Goal: Task Accomplishment & Management: Manage account settings

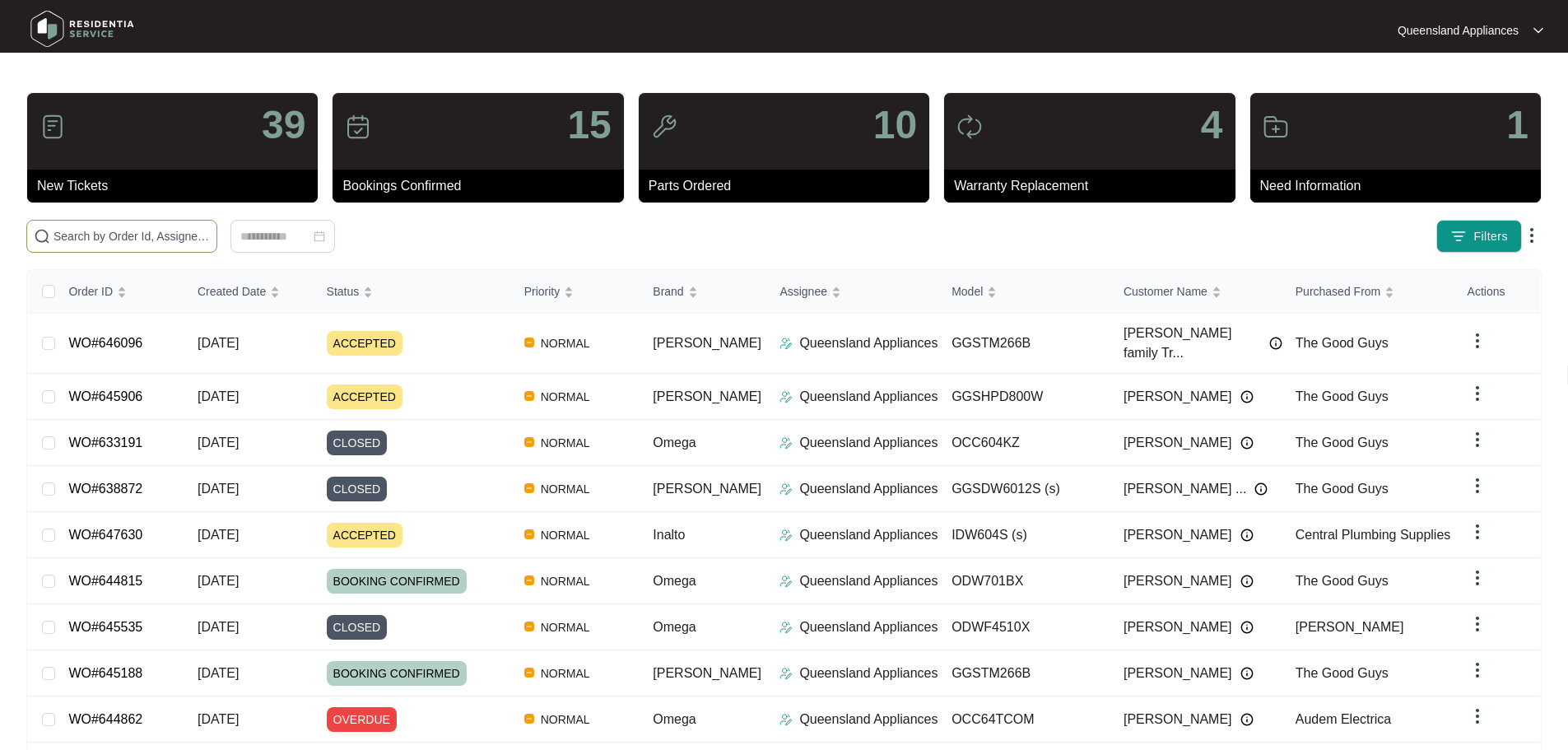
paste input "646096"
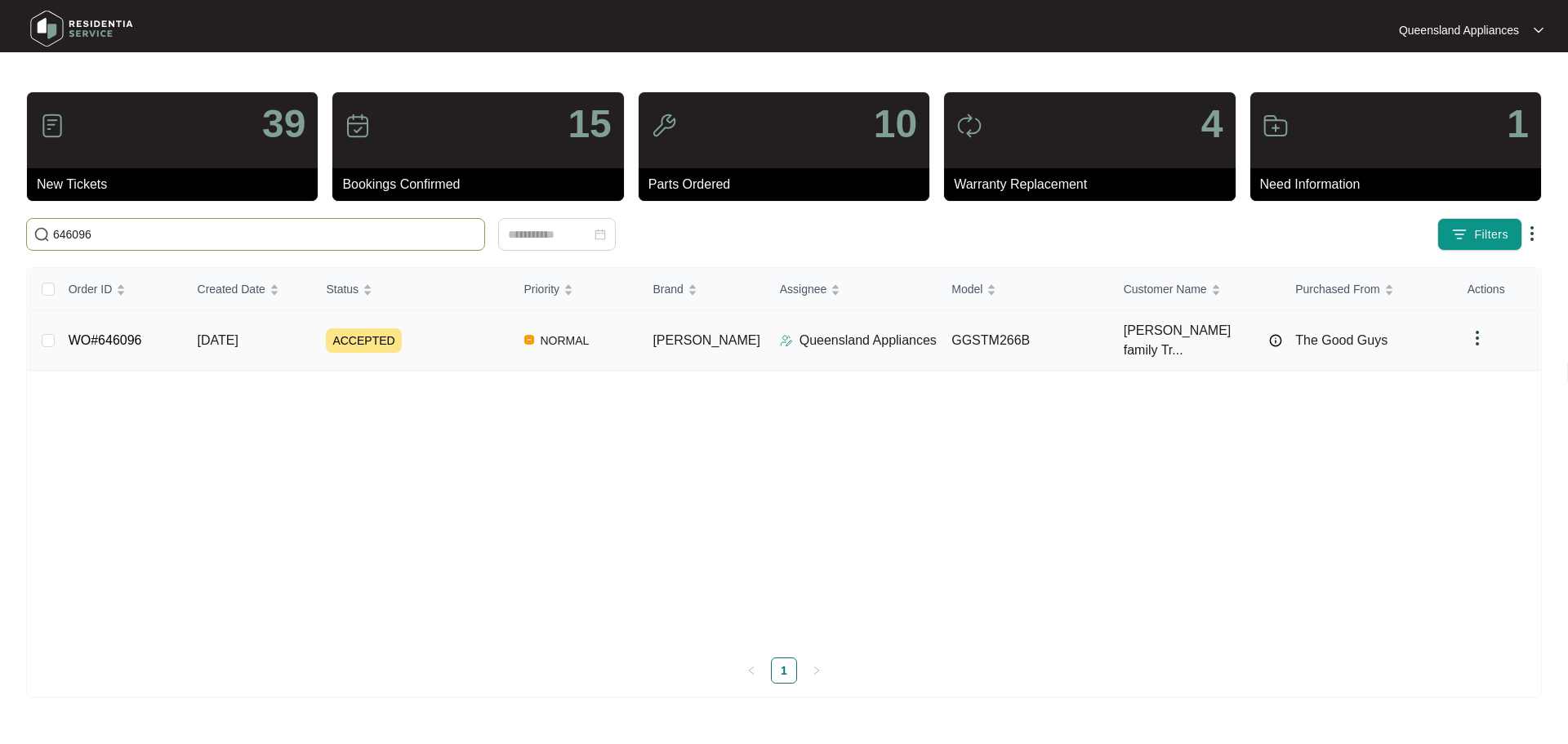
type input "646096"
click at [377, 331] on span "ACCEPTED" at bounding box center [363, 340] width 75 height 24
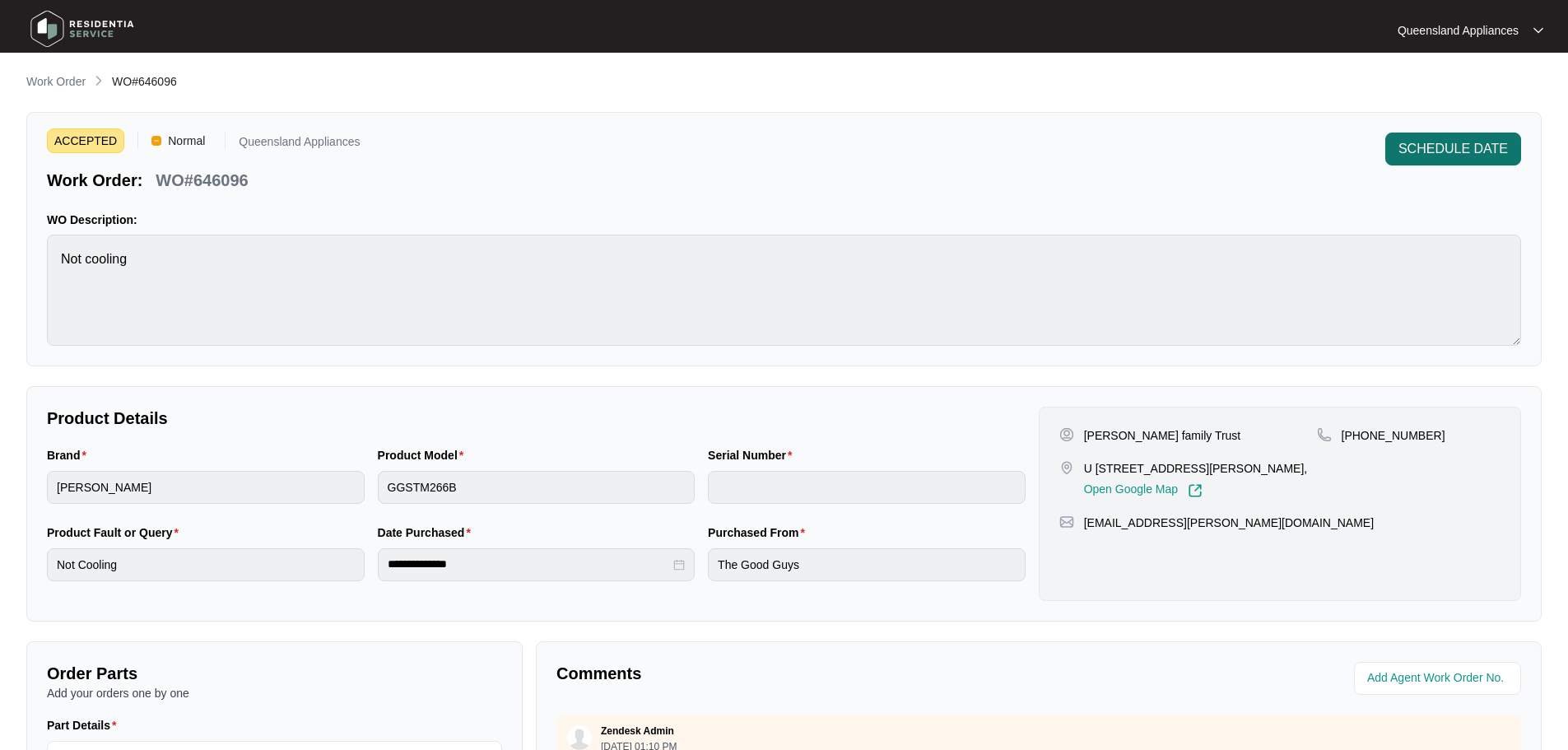
click at [1493, 163] on button "SCHEDULE DATE" at bounding box center [1454, 149] width 136 height 33
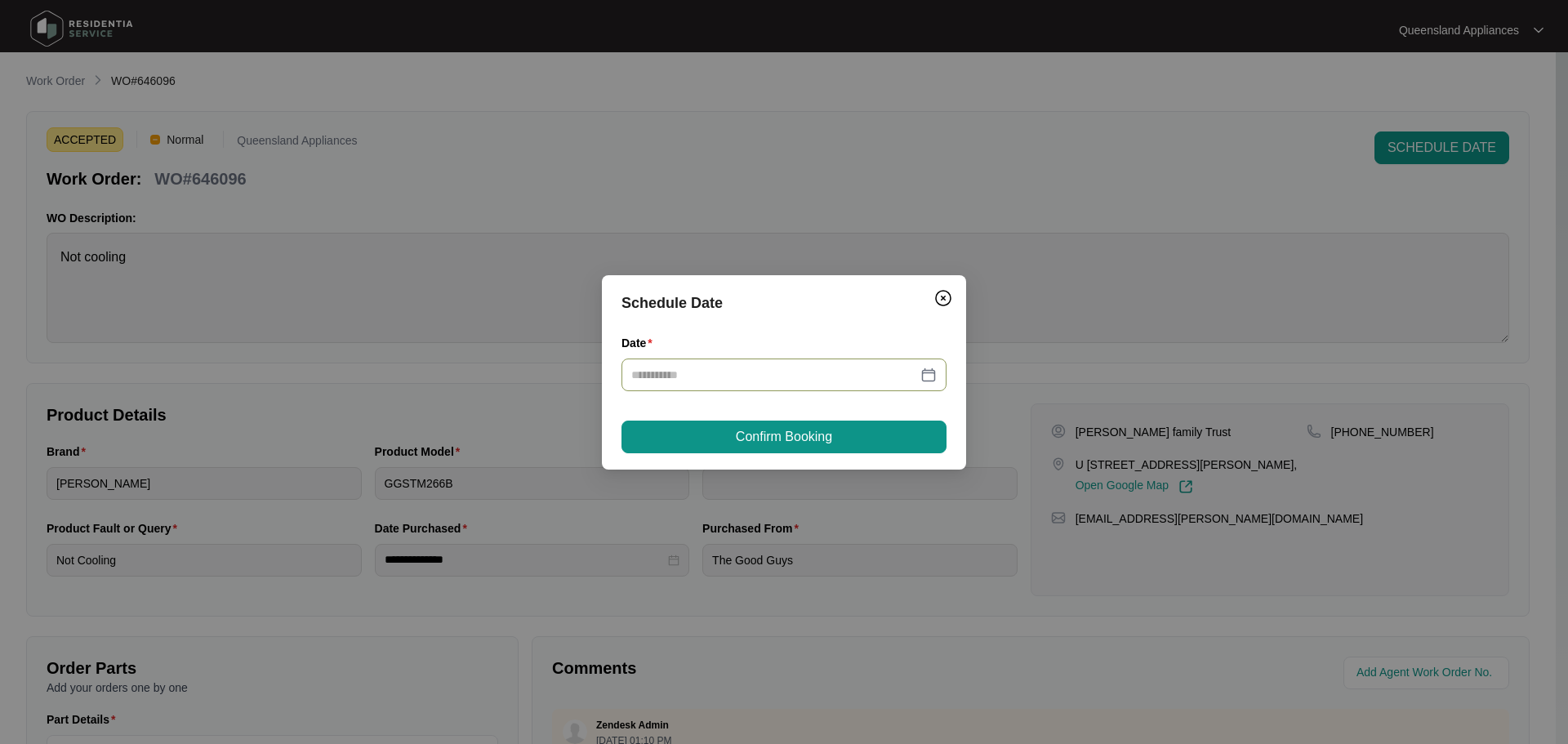
click at [920, 381] on div at bounding box center [784, 374] width 306 height 18
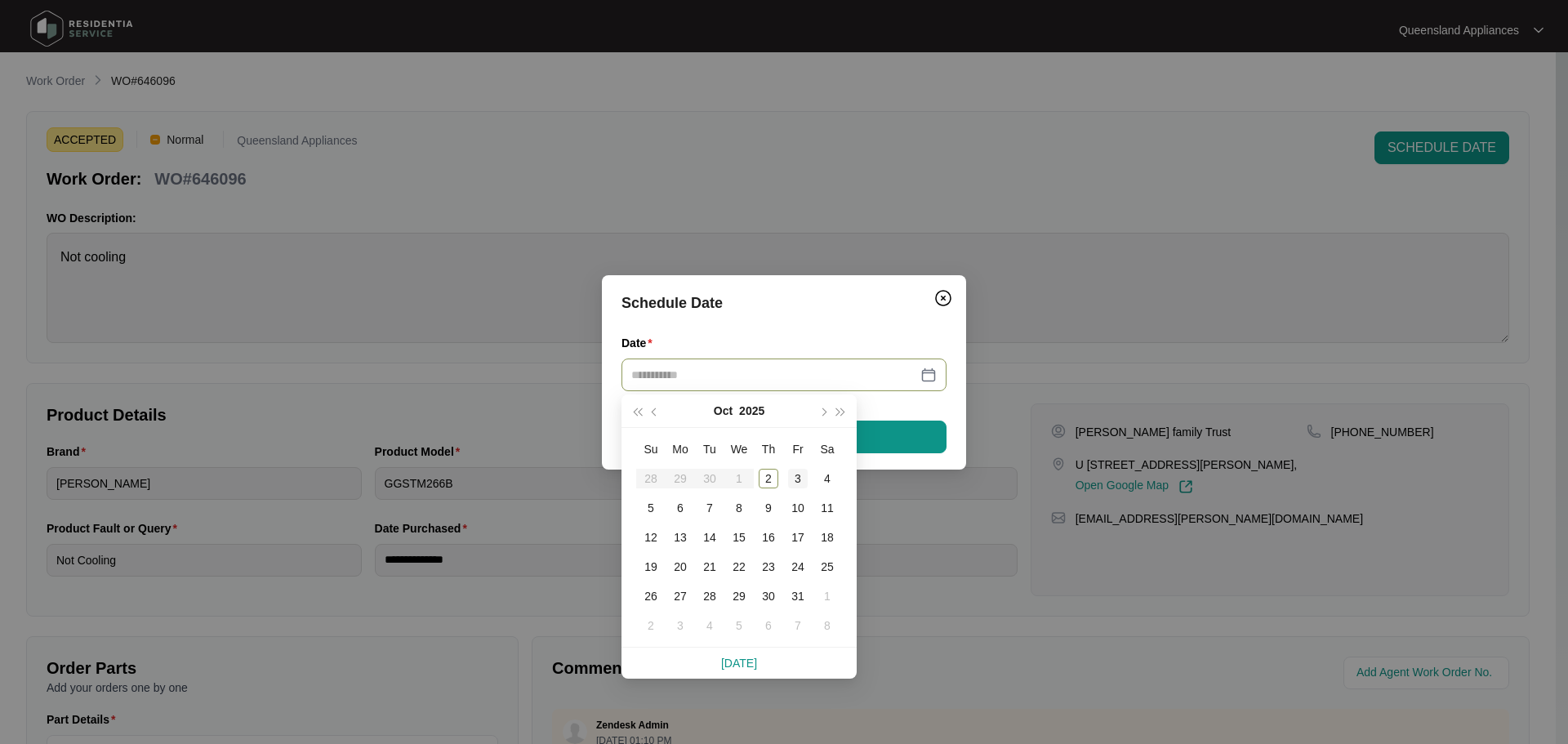
type input "**********"
click at [793, 466] on td "3" at bounding box center [797, 478] width 30 height 30
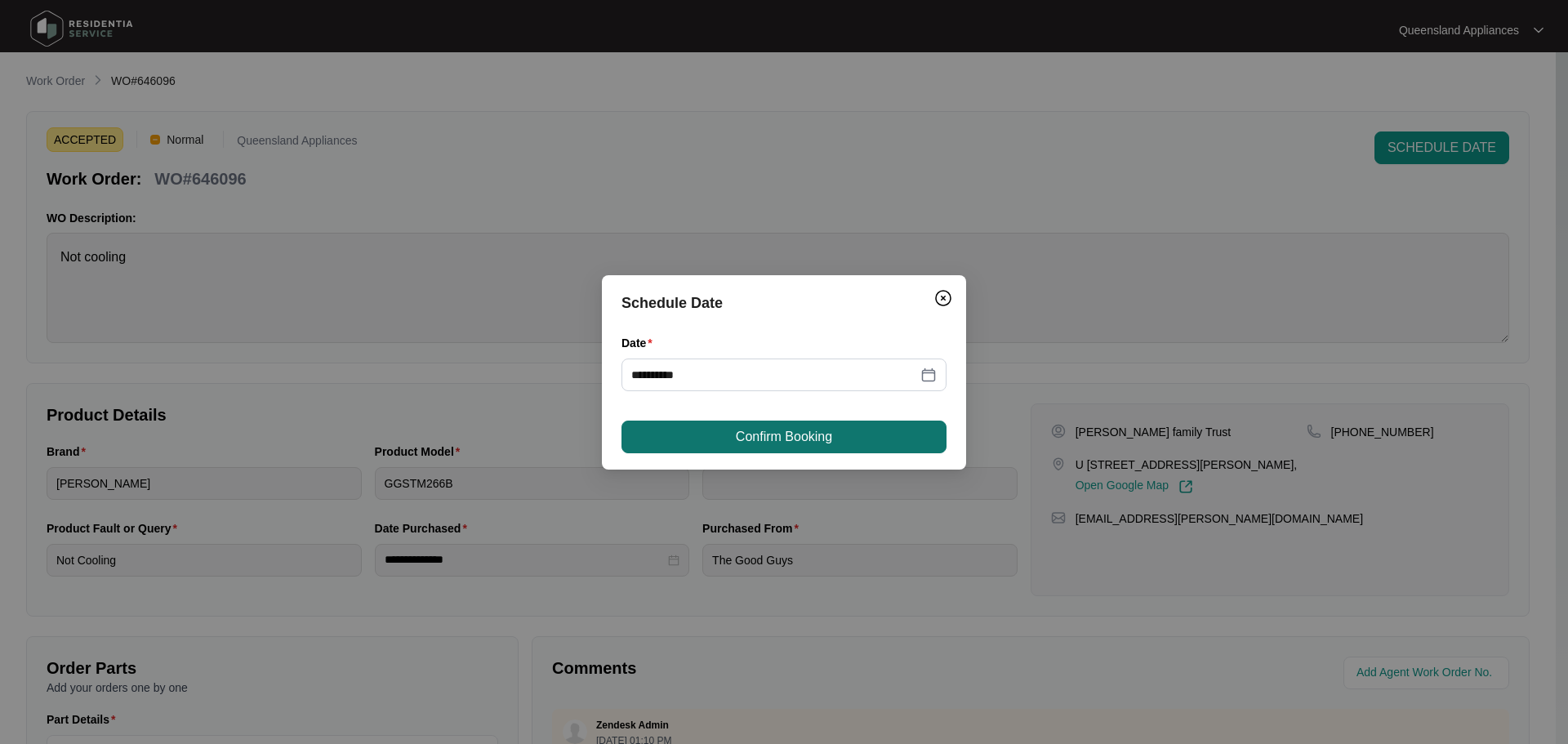
click at [783, 441] on span "Confirm Booking" at bounding box center [784, 437] width 96 height 19
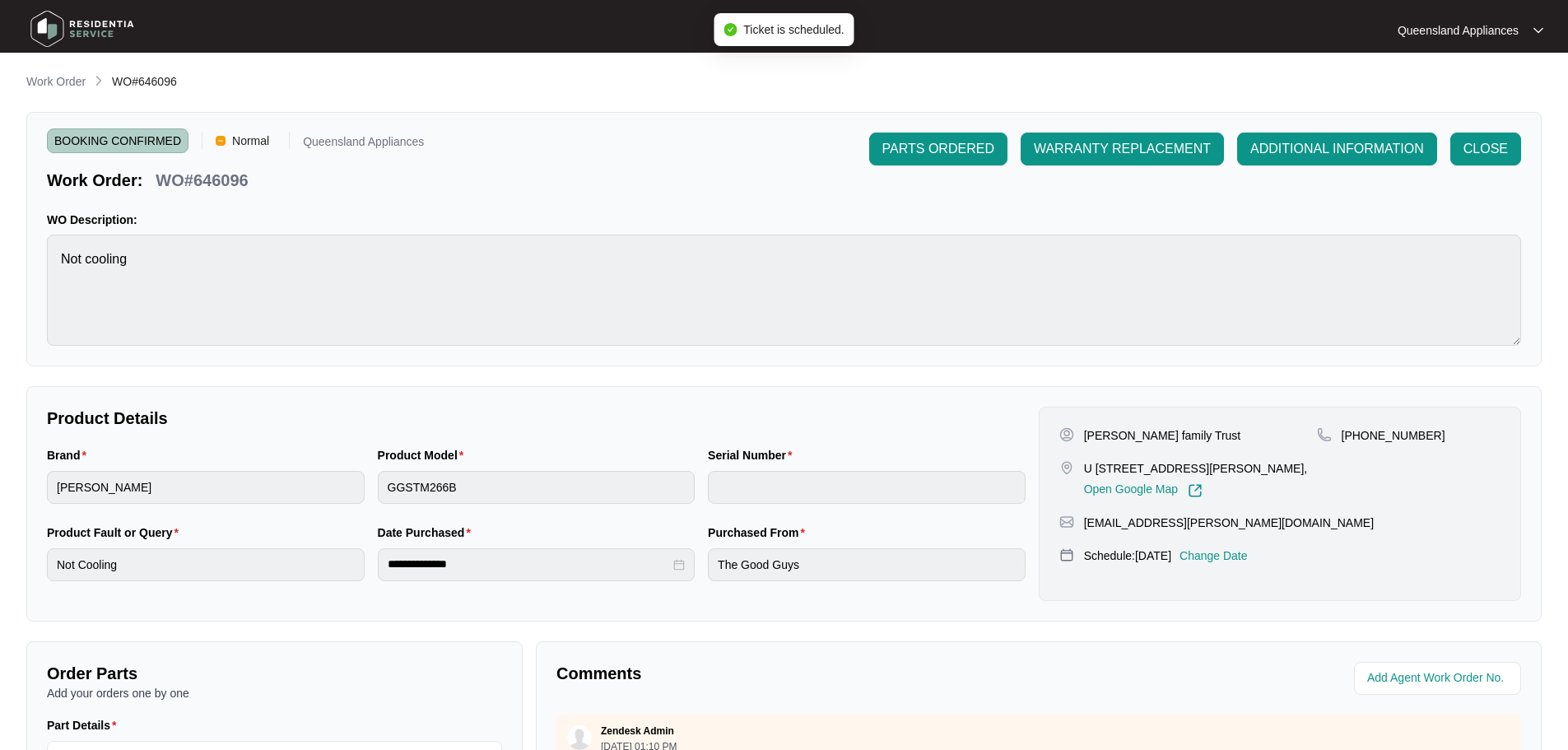
click at [48, 28] on img at bounding box center [82, 29] width 115 height 49
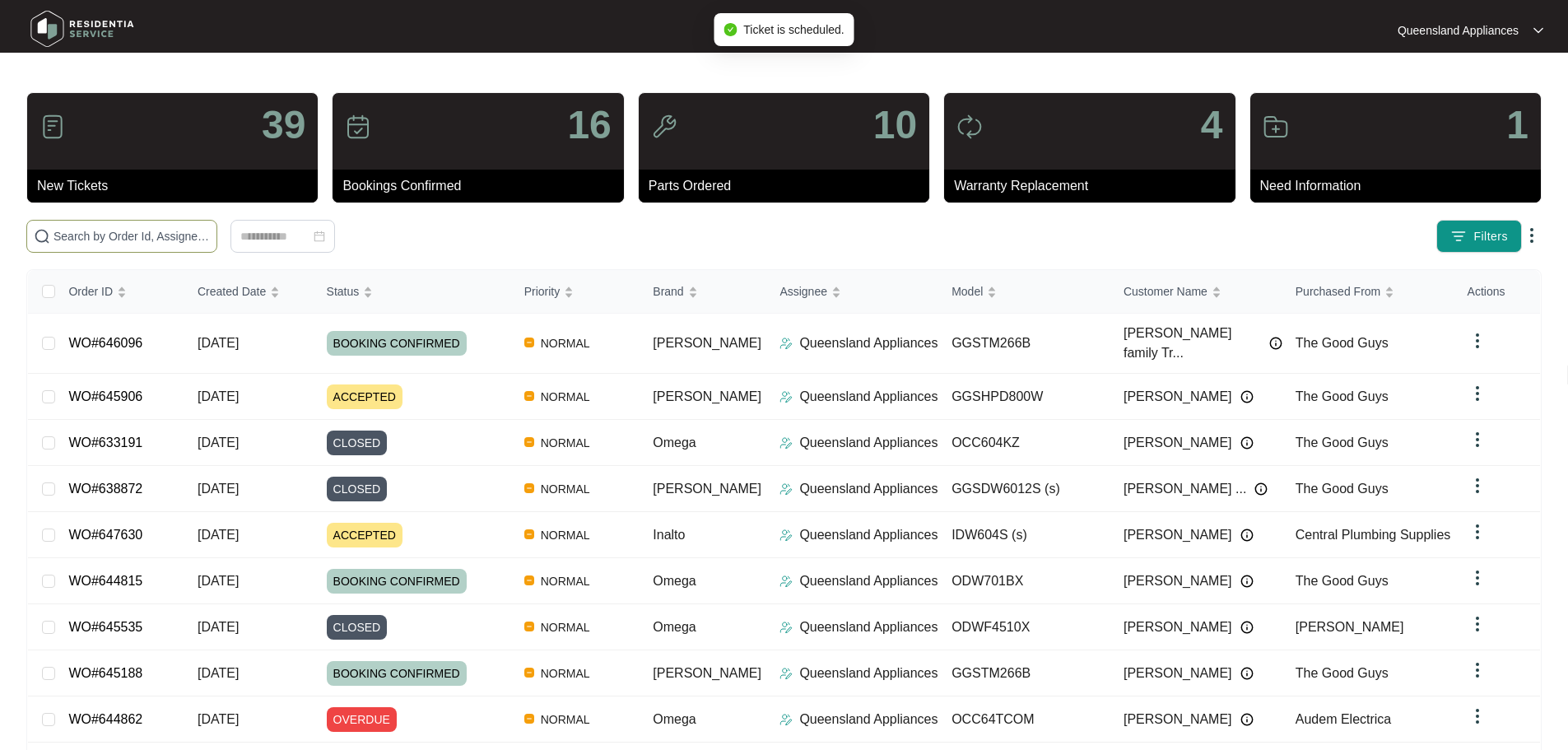
paste input "646096"
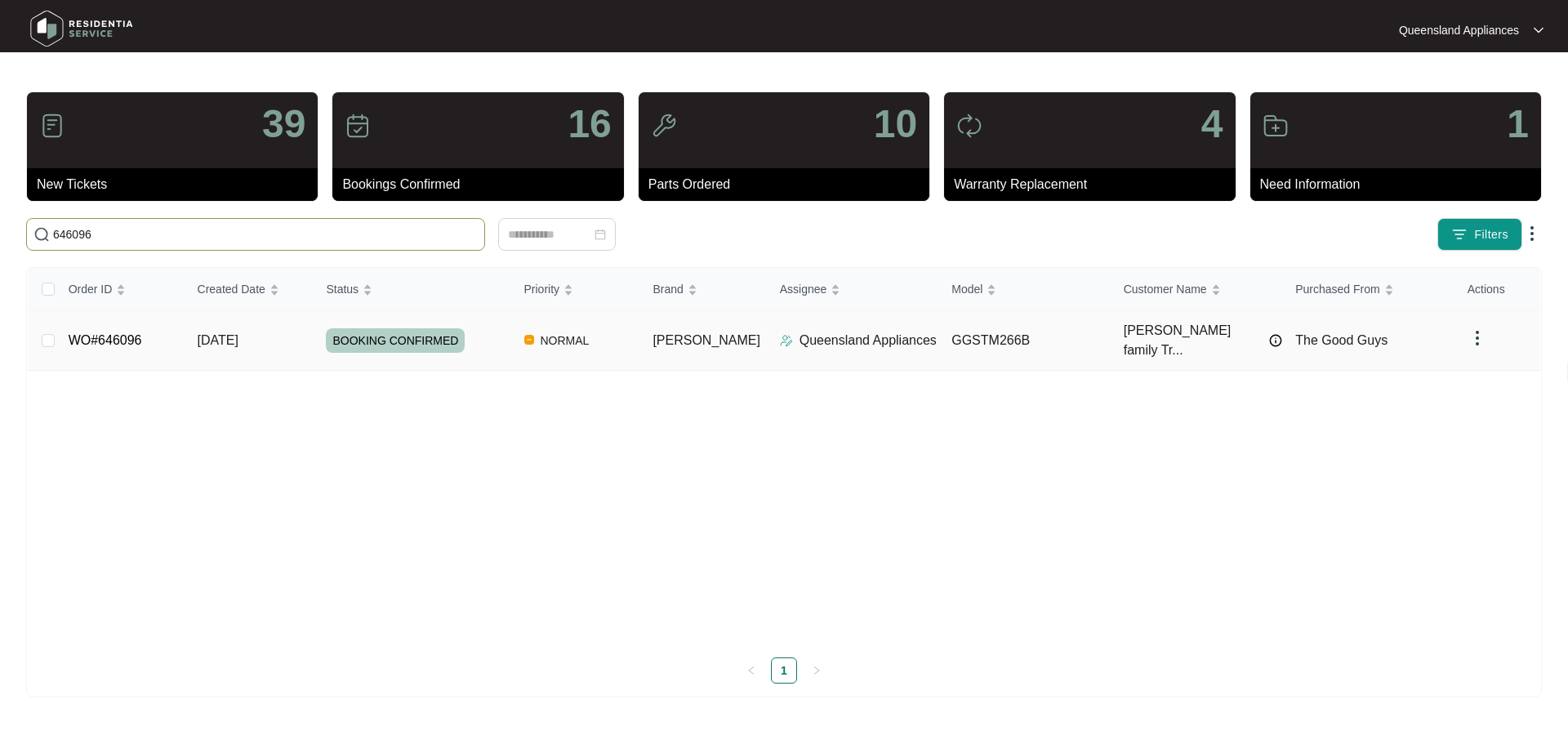
type input "646096"
click at [370, 334] on span "BOOKING CONFIRMED" at bounding box center [395, 340] width 138 height 24
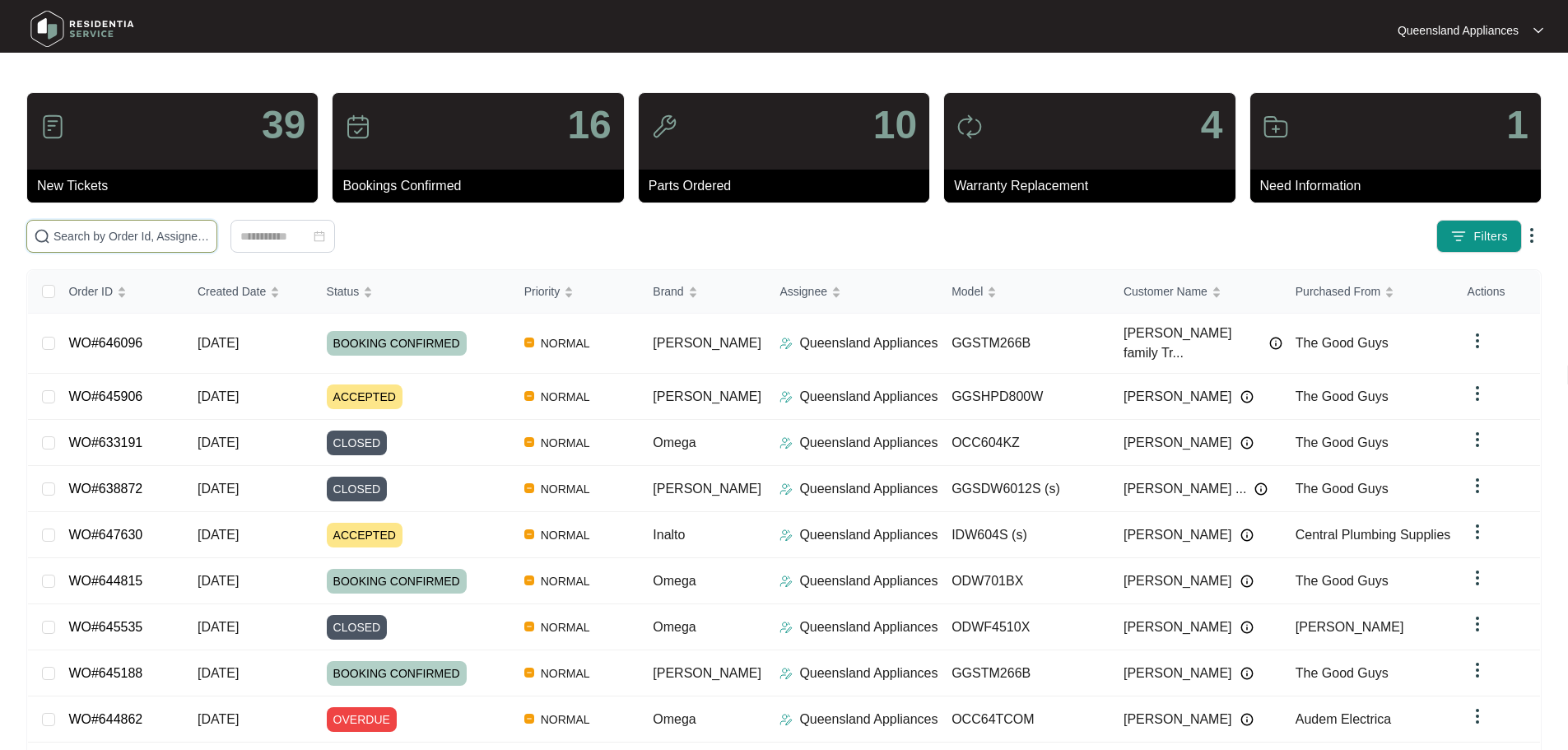
drag, startPoint x: 247, startPoint y: 255, endPoint x: 239, endPoint y: 233, distance: 23.4
click at [210, 233] on input "text" at bounding box center [132, 236] width 157 height 18
paste input "646096"
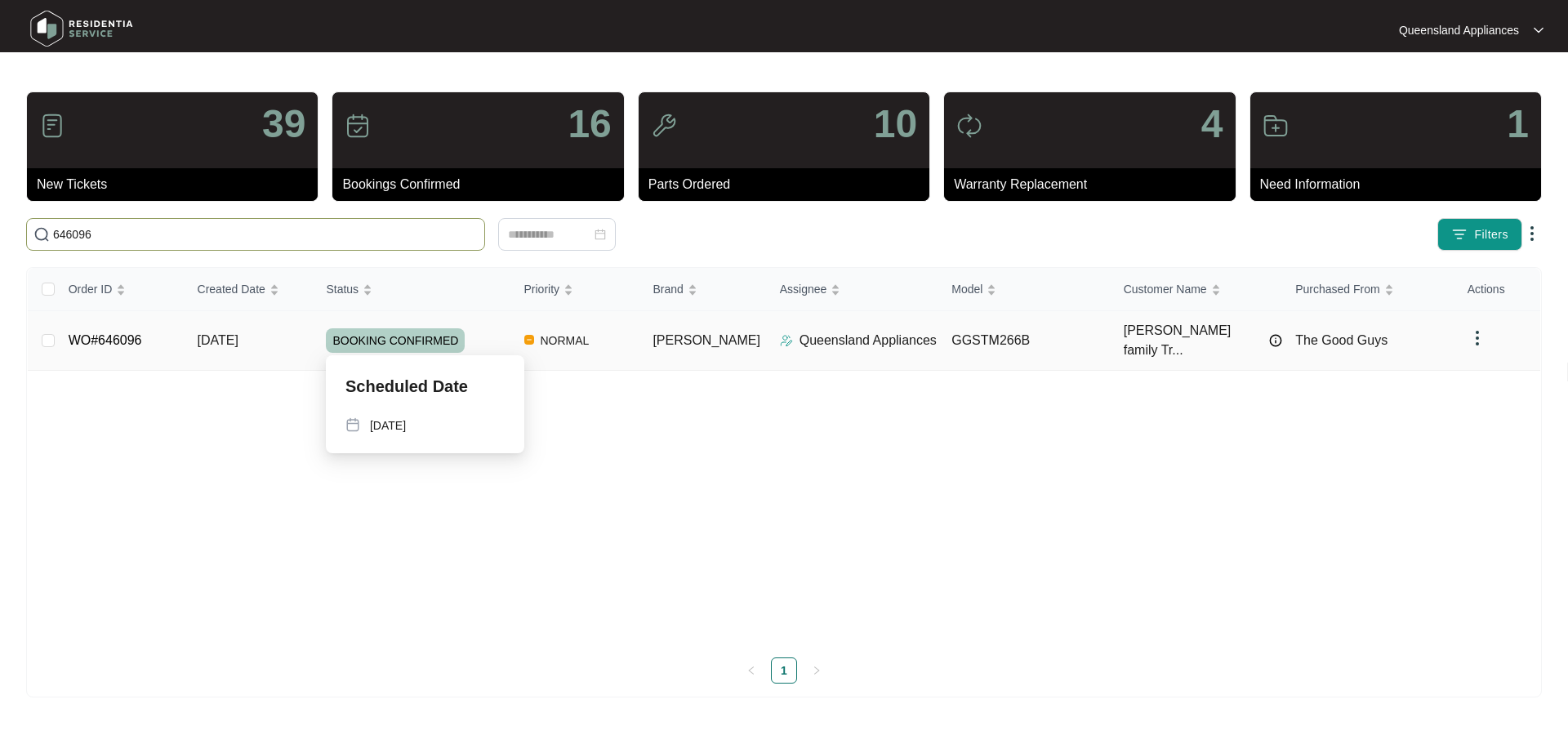
type input "646096"
click at [392, 435] on div "Scheduled Date [DATE]" at bounding box center [425, 405] width 198 height 98
click at [392, 423] on p "[DATE]" at bounding box center [388, 425] width 36 height 16
click at [406, 388] on p "Scheduled Date" at bounding box center [406, 386] width 122 height 23
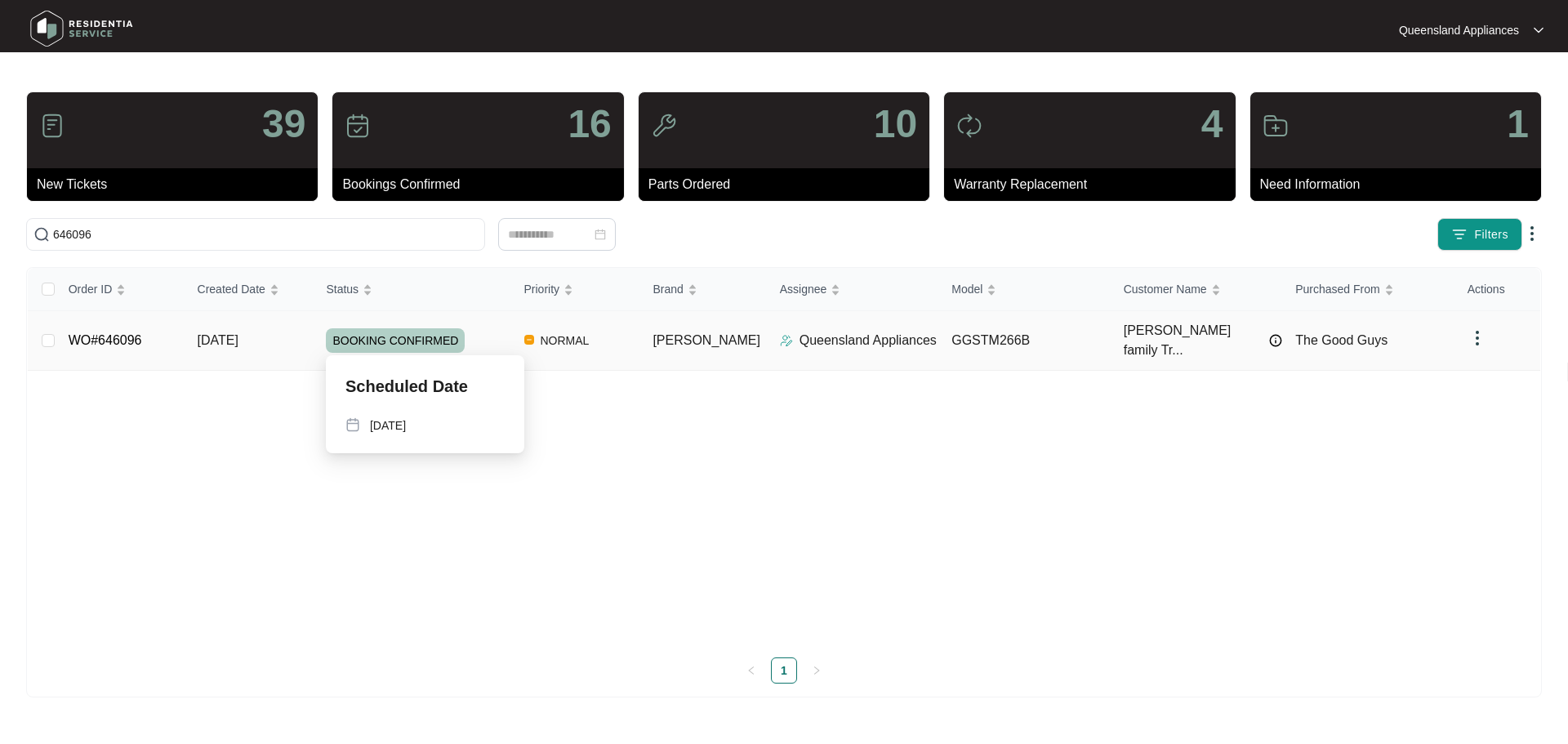
click at [404, 351] on td "BOOKING CONFIRMED" at bounding box center [411, 340] width 198 height 60
